Goal: Task Accomplishment & Management: Complete application form

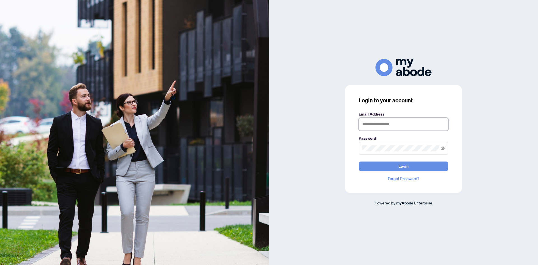
click at [384, 126] on input "text" at bounding box center [404, 124] width 90 height 13
type input "**********"
click at [359, 161] on button "Login" at bounding box center [404, 166] width 90 height 10
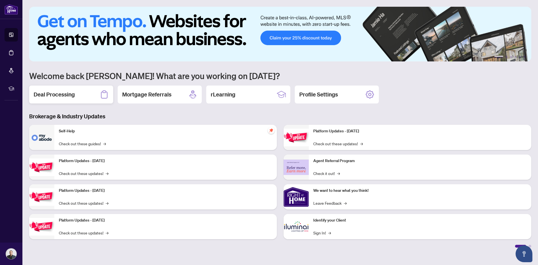
click at [69, 93] on h2 "Deal Processing" at bounding box center [54, 95] width 41 height 8
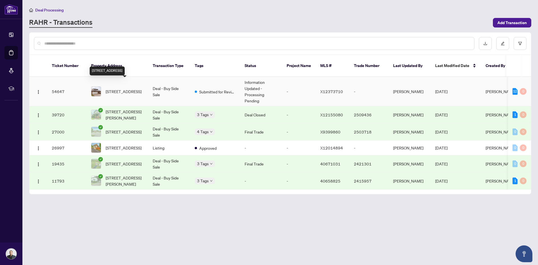
click at [122, 88] on span "[STREET_ADDRESS]" at bounding box center [124, 91] width 36 height 6
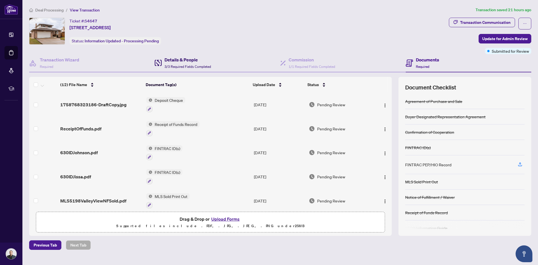
click at [183, 61] on h4 "Details & People" at bounding box center [188, 59] width 47 height 7
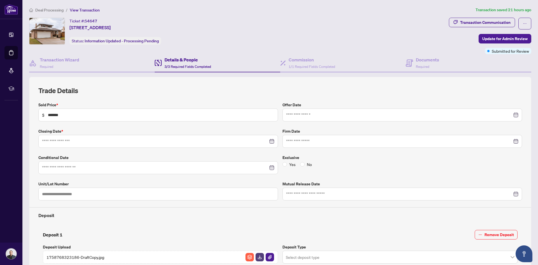
type input "**********"
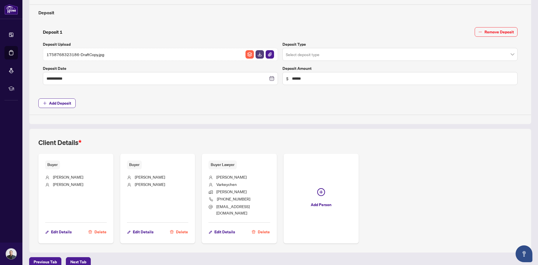
scroll to position [205, 0]
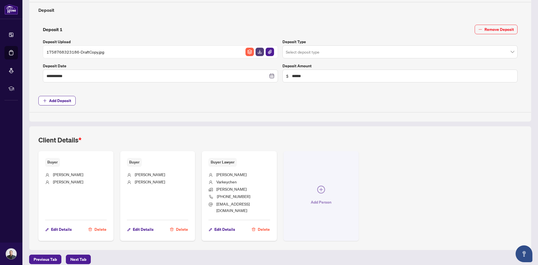
click at [319, 193] on button "Add Person" at bounding box center [321, 196] width 75 height 90
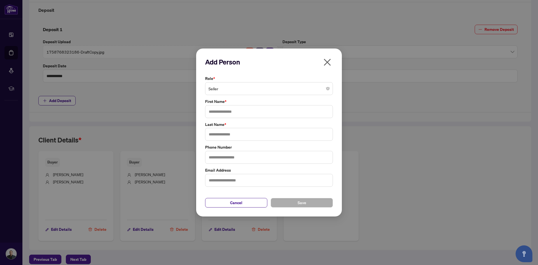
click at [266, 89] on span "Seller" at bounding box center [269, 88] width 121 height 11
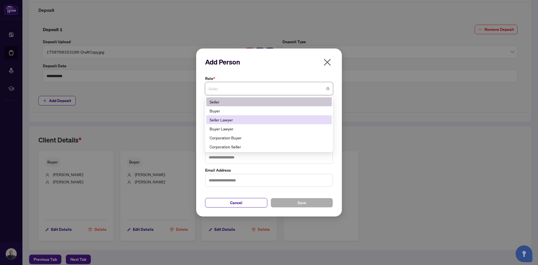
click at [252, 120] on div "Seller Lawyer" at bounding box center [269, 120] width 119 height 6
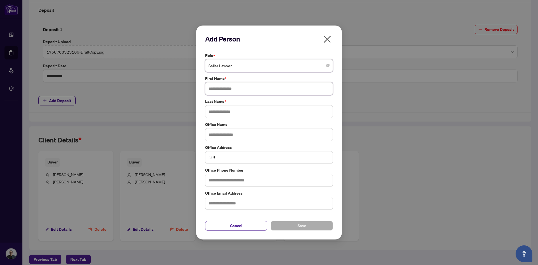
click at [246, 89] on input "text" at bounding box center [269, 88] width 128 height 13
type input "******"
click at [242, 112] on input "text" at bounding box center [269, 111] width 128 height 13
type input "********"
click at [240, 136] on input "text" at bounding box center [269, 134] width 128 height 13
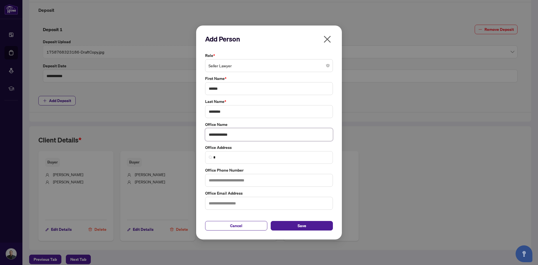
type input "**********"
click at [251, 181] on input "text" at bounding box center [269, 180] width 128 height 13
type input "**********"
click at [243, 204] on input "text" at bounding box center [269, 203] width 128 height 13
type input "**********"
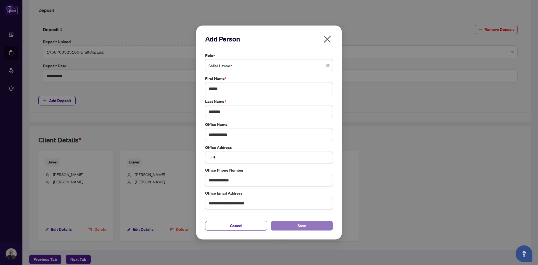
click at [314, 224] on button "Save" at bounding box center [302, 226] width 62 height 10
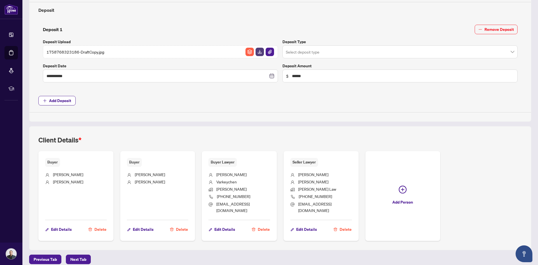
drag, startPoint x: 311, startPoint y: 173, endPoint x: 315, endPoint y: 173, distance: 3.6
click at [315, 173] on li "[PERSON_NAME]" at bounding box center [321, 174] width 62 height 7
click at [504, 192] on div "Buyer [PERSON_NAME] Edit Details [PERSON_NAME] [PERSON_NAME] Edit Details Delet…" at bounding box center [280, 196] width 484 height 90
drag, startPoint x: 248, startPoint y: 204, endPoint x: 215, endPoint y: 209, distance: 33.1
click at [215, 209] on ul "[PERSON_NAME] [PERSON_NAME] Law [PHONE_NUMBER] [EMAIL_ADDRESS][DOMAIN_NAME]" at bounding box center [240, 191] width 62 height 49
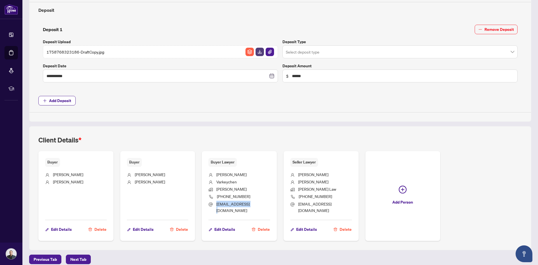
copy span "[EMAIL_ADDRESS][DOMAIN_NAME]"
click at [264, 139] on div "Client Details *" at bounding box center [280, 143] width 484 height 16
drag, startPoint x: 296, startPoint y: 173, endPoint x: 345, endPoint y: 211, distance: 62.4
click at [345, 211] on div "Seller Lawyer [PERSON_NAME] Law [PHONE_NUMBER] [EMAIL_ADDRESS][DOMAIN_NAME] Edi…" at bounding box center [321, 196] width 75 height 90
copy ul "[PERSON_NAME] Law [PHONE_NUMBER] [EMAIL_ADDRESS][DOMAIN_NAME]"
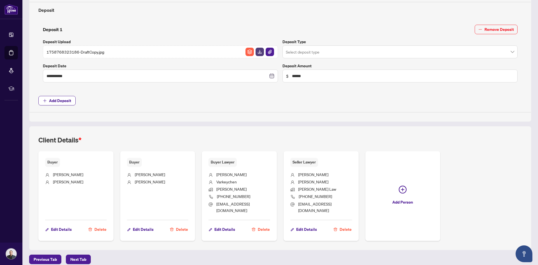
click at [368, 142] on div "Client Details *" at bounding box center [280, 143] width 484 height 16
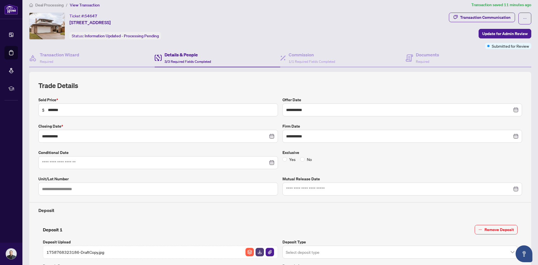
scroll to position [0, 0]
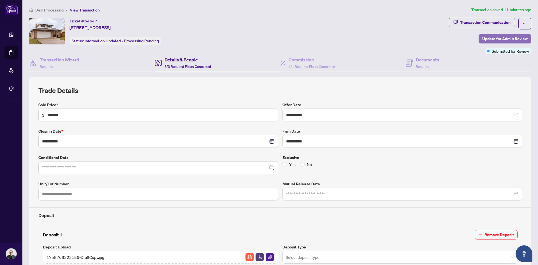
click at [483, 39] on span "Update for Admin Review" at bounding box center [505, 38] width 45 height 9
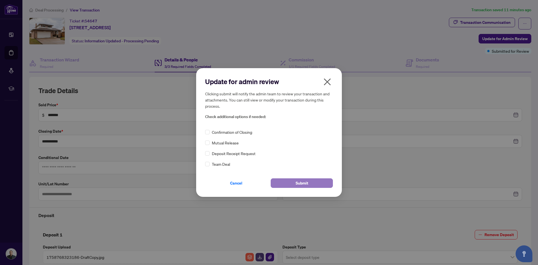
click at [307, 184] on span "Submit" at bounding box center [302, 183] width 13 height 9
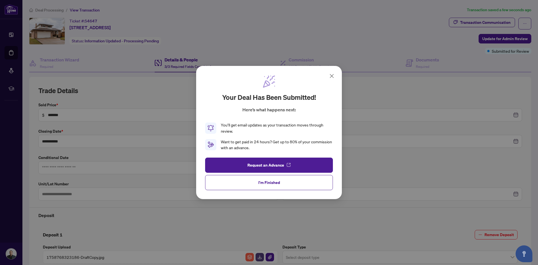
click at [333, 75] on icon at bounding box center [332, 76] width 7 height 7
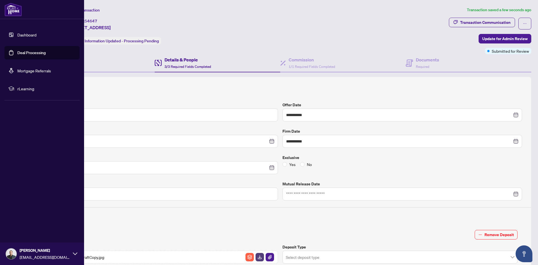
drag, startPoint x: 30, startPoint y: 36, endPoint x: 31, endPoint y: 41, distance: 5.3
click at [30, 36] on link "Dashboard" at bounding box center [26, 34] width 19 height 5
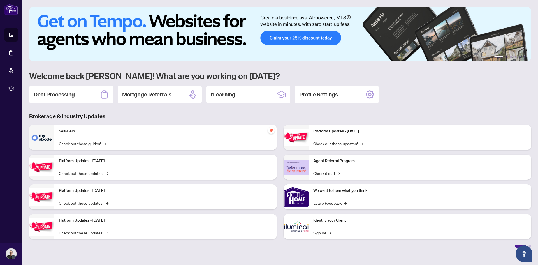
drag, startPoint x: 71, startPoint y: 91, endPoint x: 110, endPoint y: 145, distance: 65.9
click at [71, 92] on h2 "Deal Processing" at bounding box center [54, 95] width 41 height 8
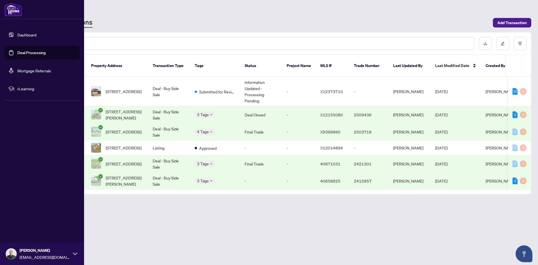
click at [17, 34] on link "Dashboard" at bounding box center [26, 34] width 19 height 5
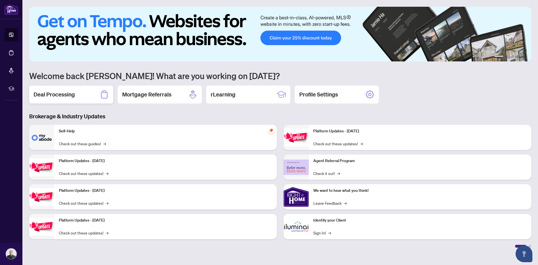
click at [65, 97] on h2 "Deal Processing" at bounding box center [54, 95] width 41 height 8
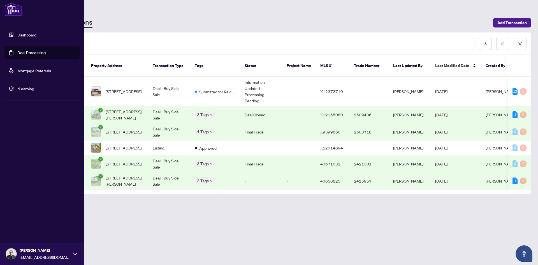
click at [14, 258] on img at bounding box center [11, 253] width 11 height 11
click at [15, 224] on button "Logout" at bounding box center [41, 221] width 75 height 10
